Goal: Check status: Check status

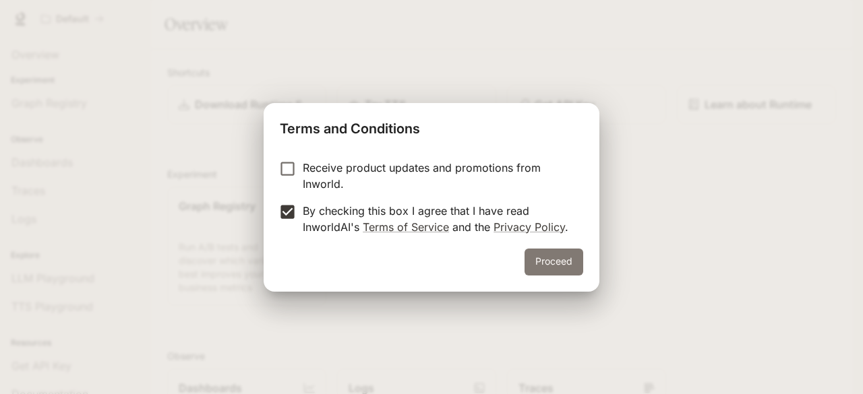
click at [564, 255] on button "Proceed" at bounding box center [553, 262] width 59 height 27
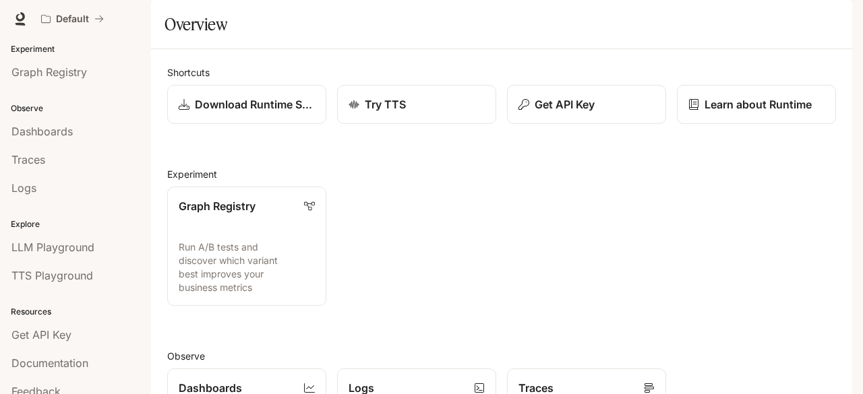
scroll to position [22, 0]
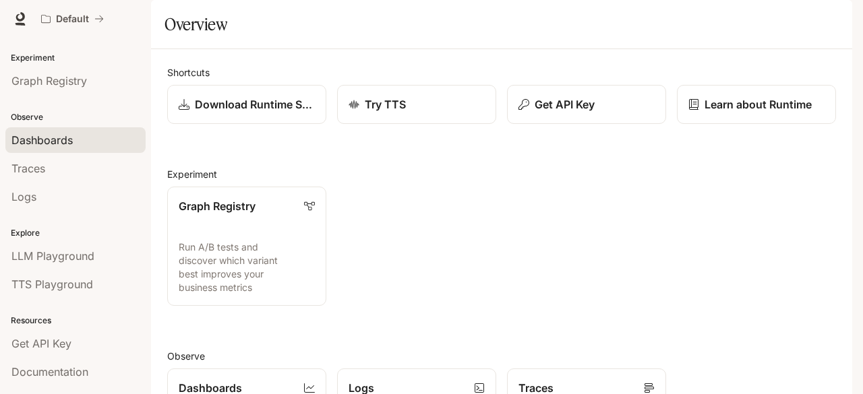
click at [26, 127] on link "Dashboards" at bounding box center [75, 140] width 140 height 26
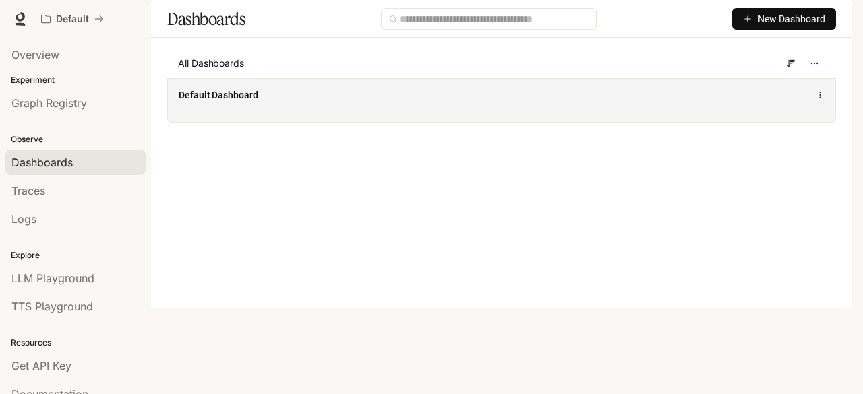
click at [365, 122] on div "Default Dashboard" at bounding box center [501, 100] width 667 height 44
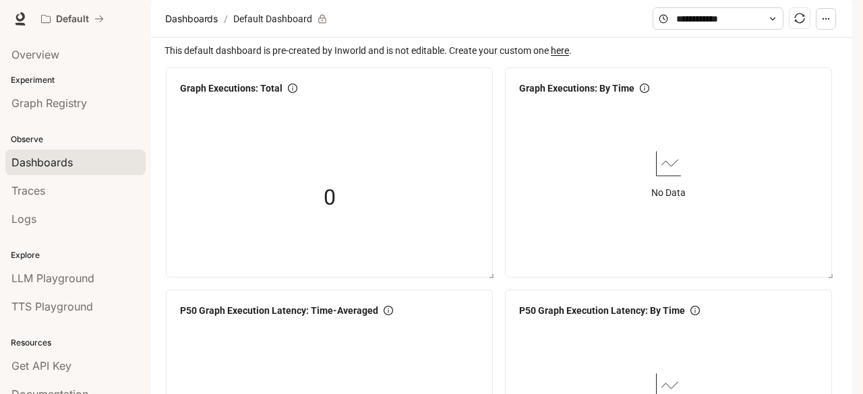
drag, startPoint x: 862, startPoint y: 156, endPoint x: 862, endPoint y: 180, distance: 24.3
click at [862, 180] on div "Skip to main content Default Documentation Documentation Portal Overview Experi…" at bounding box center [431, 197] width 863 height 394
